Goal: Information Seeking & Learning: Learn about a topic

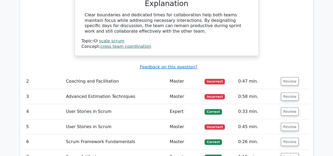
scroll to position [694, 0]
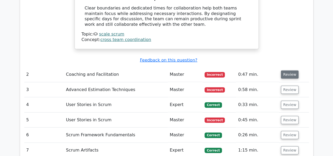
click at [285, 71] on button "Review" at bounding box center [290, 75] width 18 height 8
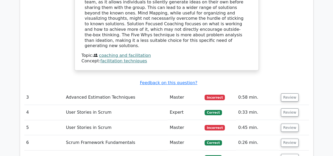
scroll to position [918, 0]
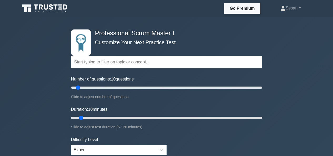
select select "expert"
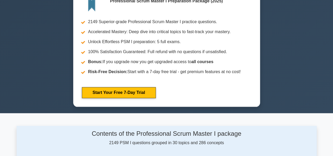
scroll to position [238, 0]
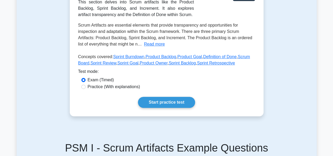
scroll to position [103, 0]
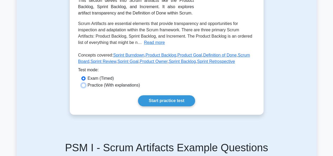
click at [83, 87] on input "Practice (With explanations)" at bounding box center [83, 85] width 4 height 4
radio input "true"
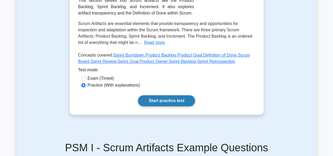
click at [161, 97] on link "Start practice test" at bounding box center [166, 100] width 57 height 11
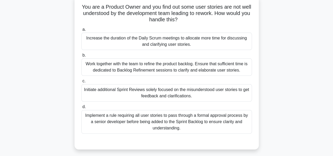
scroll to position [35, 0]
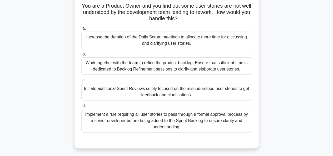
click at [163, 67] on div "Work together with the team to refine the product backlog. Ensure that sufficie…" at bounding box center [166, 65] width 171 height 17
click at [81, 56] on input "b. Work together with the team to refine the product backlog. Ensure that suffi…" at bounding box center [81, 54] width 0 height 3
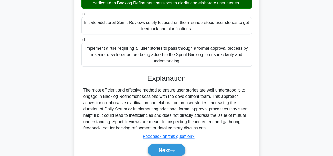
scroll to position [128, 0]
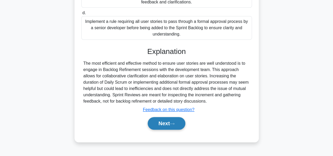
click at [163, 125] on button "Next" at bounding box center [167, 123] width 38 height 13
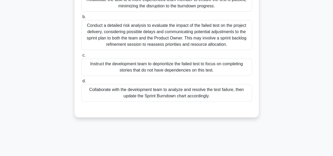
scroll to position [74, 0]
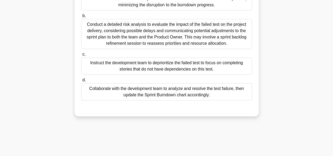
click at [139, 93] on div "Collaborate with the development team to analyze and resolve the test failure, …" at bounding box center [166, 91] width 171 height 17
click at [81, 82] on input "d. Collaborate with the development team to analyze and resolve the test failur…" at bounding box center [81, 80] width 0 height 3
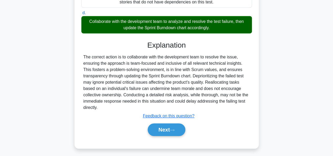
scroll to position [143, 0]
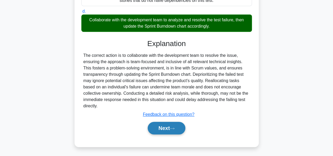
click at [168, 131] on button "Next" at bounding box center [167, 128] width 38 height 13
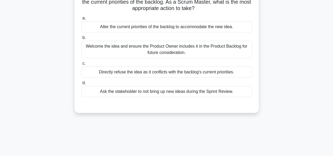
scroll to position [47, 0]
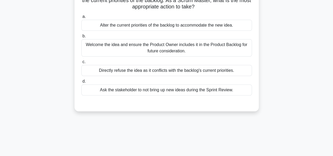
click at [130, 49] on div "Welcome the idea and ensure the Product Owner includes it in the Product Backlo…" at bounding box center [166, 47] width 171 height 17
click at [81, 38] on input "b. Welcome the idea and ensure the Product Owner includes it in the Product Bac…" at bounding box center [81, 36] width 0 height 3
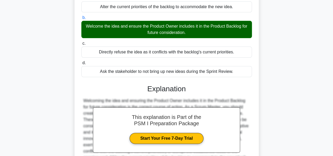
scroll to position [128, 0]
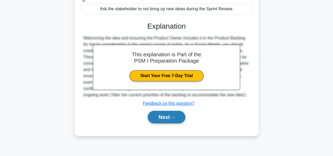
click at [162, 117] on button "Next" at bounding box center [167, 117] width 38 height 13
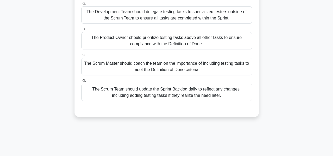
scroll to position [62, 0]
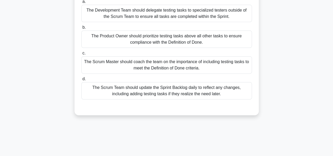
click at [134, 87] on div "The Scrum Team should update the Sprint Backlog daily to reflect any changes, i…" at bounding box center [166, 90] width 171 height 17
click at [81, 81] on input "d. The Scrum Team should update the Sprint Backlog daily to reflect any changes…" at bounding box center [81, 78] width 0 height 3
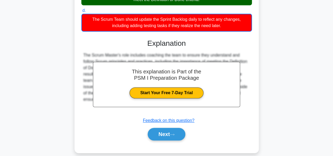
scroll to position [137, 0]
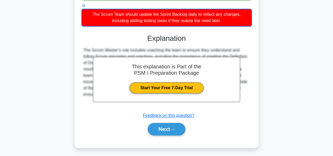
click at [44, 106] on div "During Sprint Planning, the team has focused mostly on the technical tasks and …" at bounding box center [167, 24] width 300 height 261
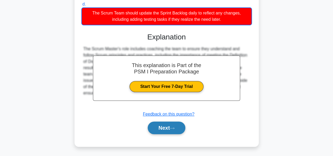
click at [163, 127] on button "Next" at bounding box center [167, 128] width 38 height 13
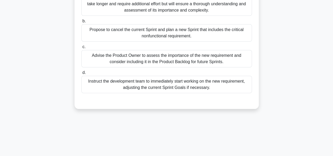
scroll to position [83, 0]
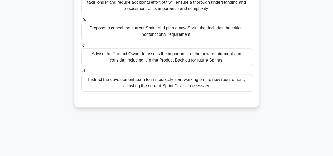
click at [144, 56] on div "Advise the Product Owner to assess the importance of the new requirement and co…" at bounding box center [166, 56] width 171 height 17
click at [81, 47] on input "c. Advise the Product Owner to assess the importance of the new requirement and…" at bounding box center [81, 45] width 0 height 3
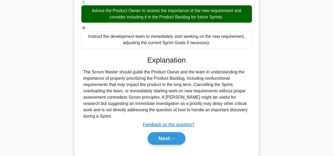
scroll to position [136, 0]
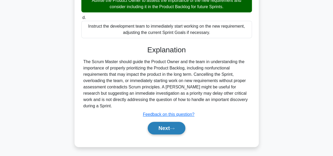
click at [173, 125] on button "Next" at bounding box center [167, 128] width 38 height 13
